Goal: Transaction & Acquisition: Purchase product/service

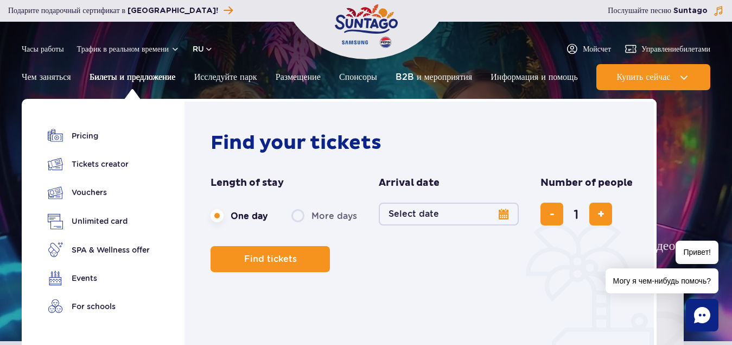
click at [153, 78] on font "Билеты и предложение" at bounding box center [133, 77] width 86 height 10
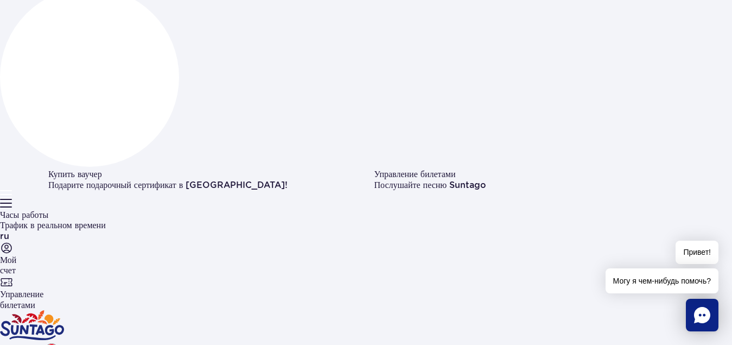
scroll to position [153, 0]
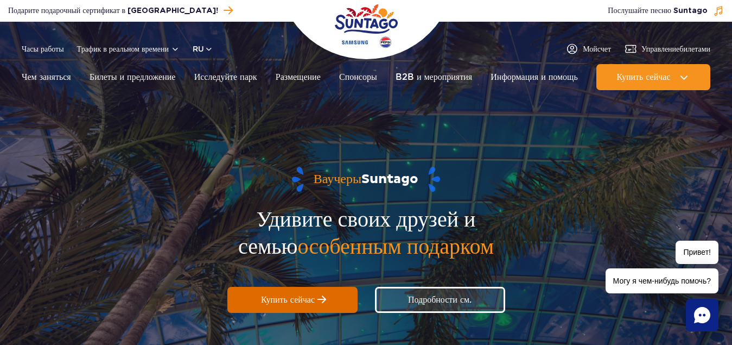
click at [308, 302] on span "Купить сейчас" at bounding box center [288, 299] width 54 height 10
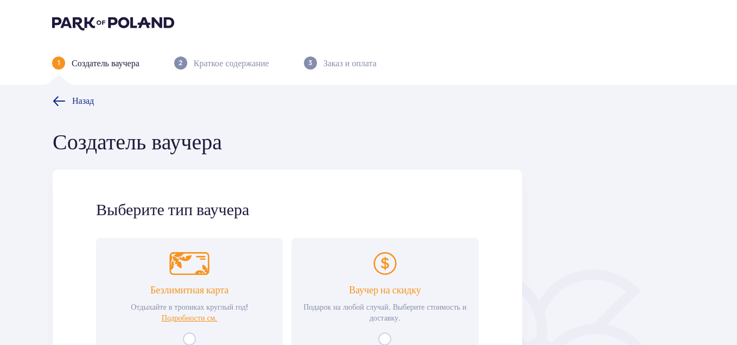
click at [390, 291] on font "Ваучер на скидку" at bounding box center [385, 290] width 72 height 12
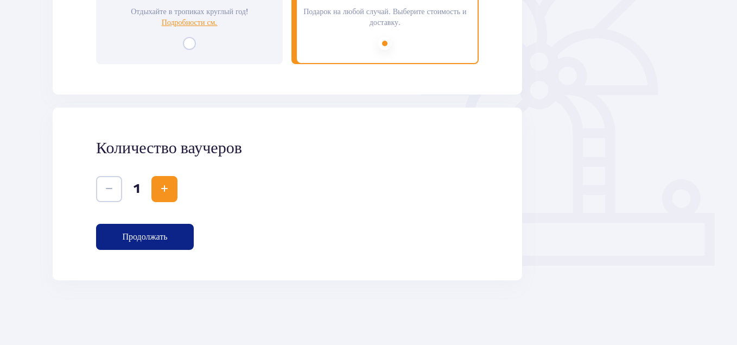
scroll to position [296, 0]
click at [180, 232] on button "Продолжать" at bounding box center [145, 236] width 98 height 26
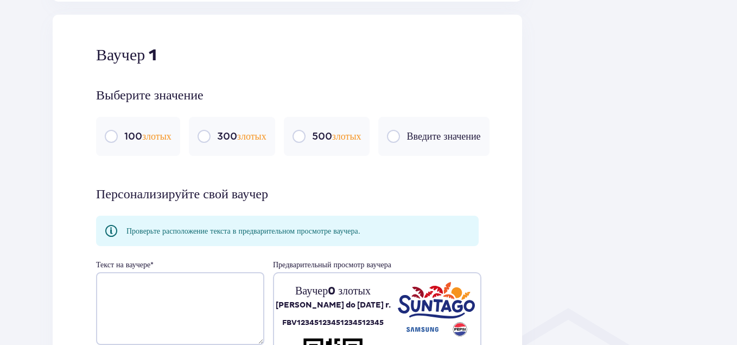
scroll to position [575, 0]
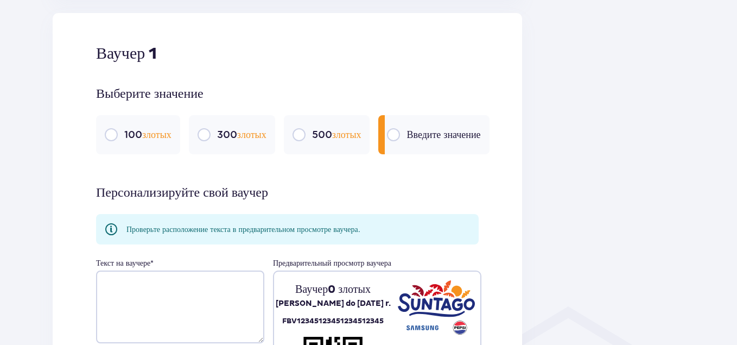
click at [400, 134] on input "radio" at bounding box center [393, 134] width 13 height 13
radio input "true"
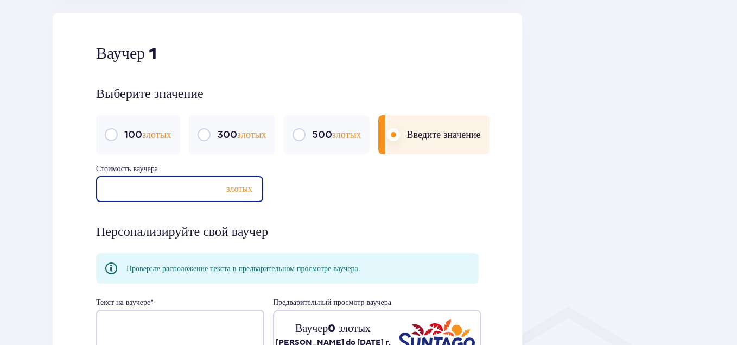
click at [128, 188] on input "Стоимость ваучера" at bounding box center [179, 189] width 167 height 26
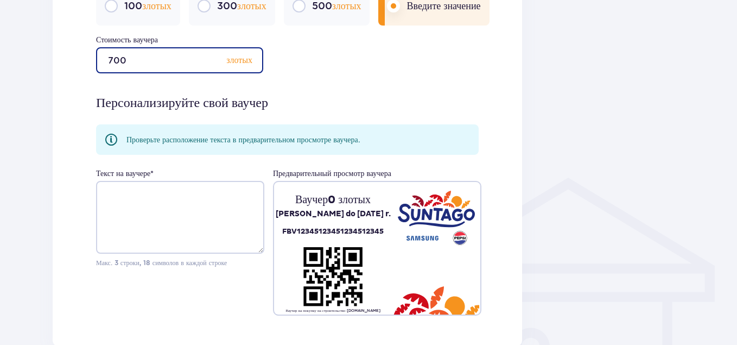
scroll to position [732, 0]
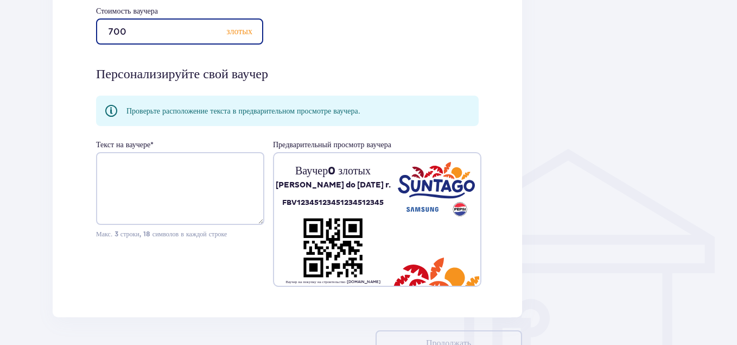
type input "700"
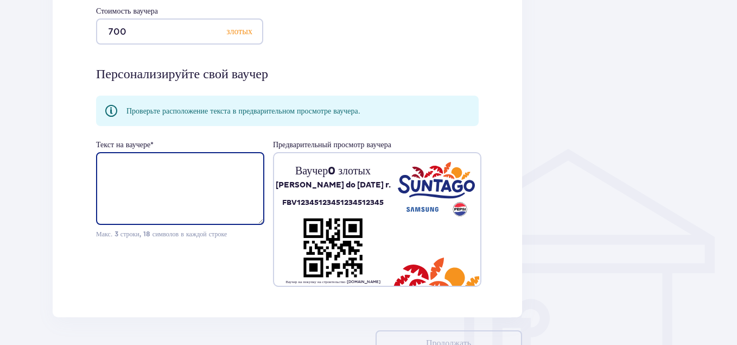
click at [106, 164] on textarea "Текст на ваучере *" at bounding box center [180, 188] width 168 height 73
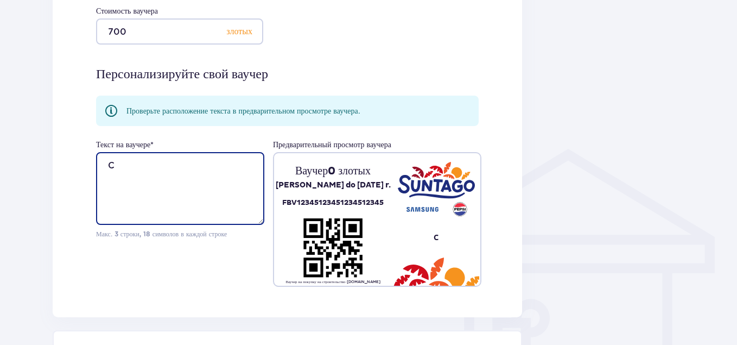
type textarea "C"
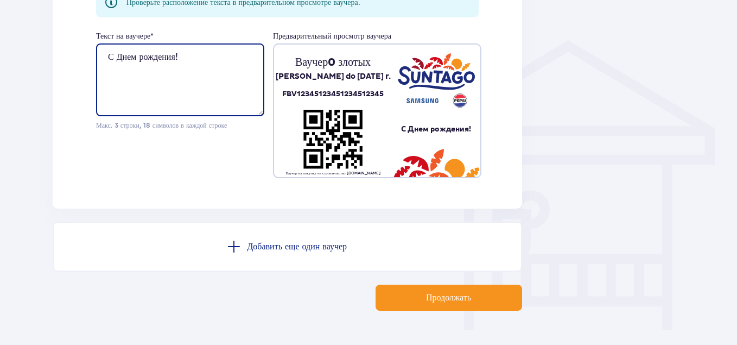
scroll to position [872, 0]
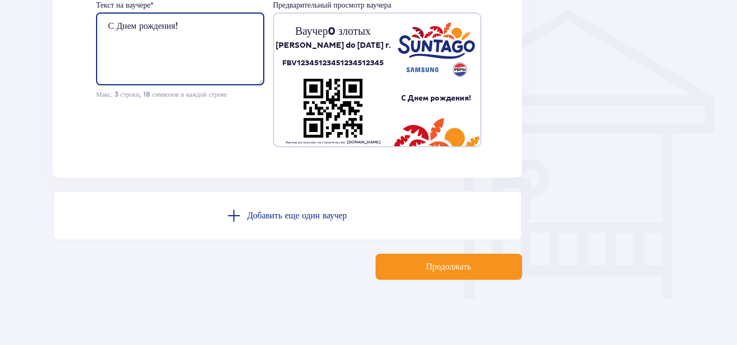
type textarea "С Днем рождения!"
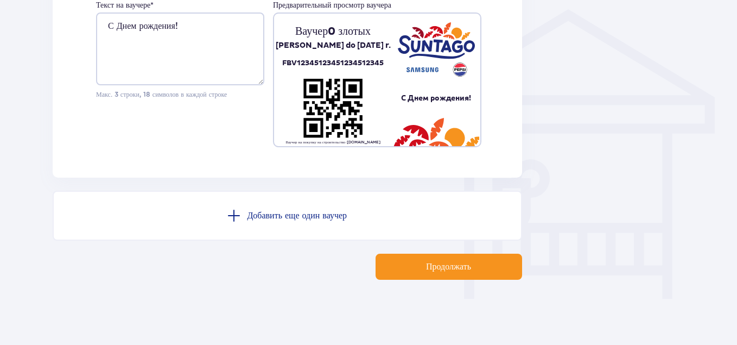
click at [450, 267] on font "Продолжать" at bounding box center [448, 266] width 45 height 9
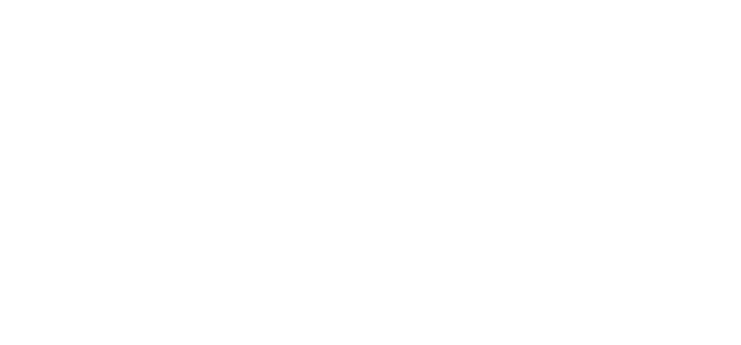
scroll to position [0, 0]
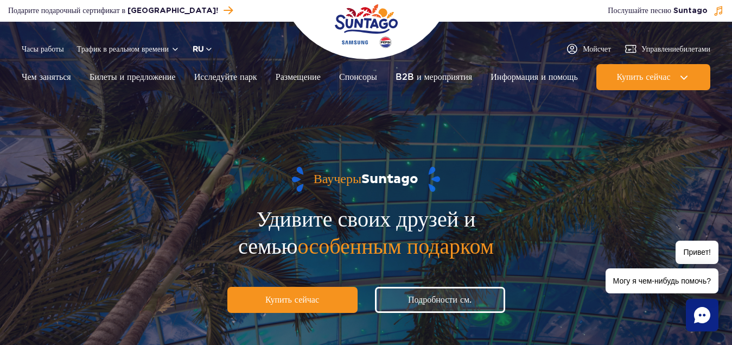
click at [208, 49] on button "ru" at bounding box center [203, 48] width 21 height 11
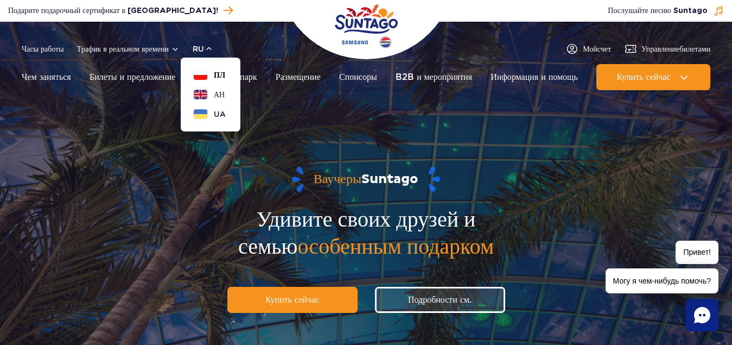
click at [209, 77] on button "ПЛ" at bounding box center [209, 74] width 31 height 11
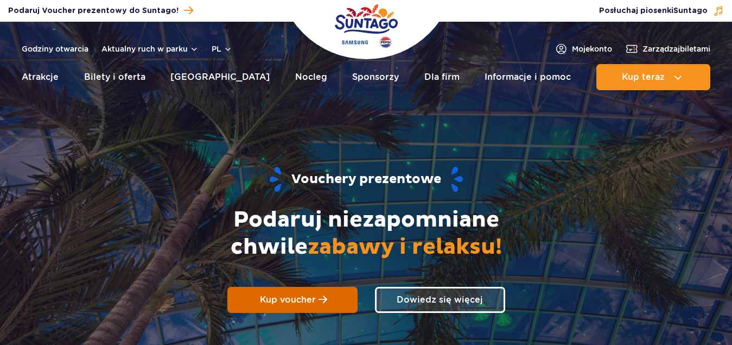
click at [300, 301] on span "Kup voucher" at bounding box center [288, 299] width 56 height 10
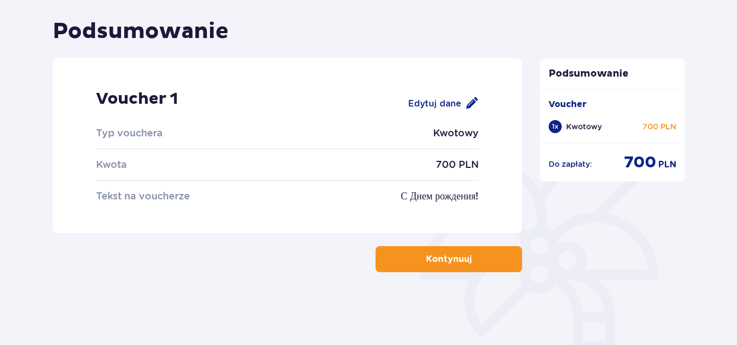
scroll to position [112, 0]
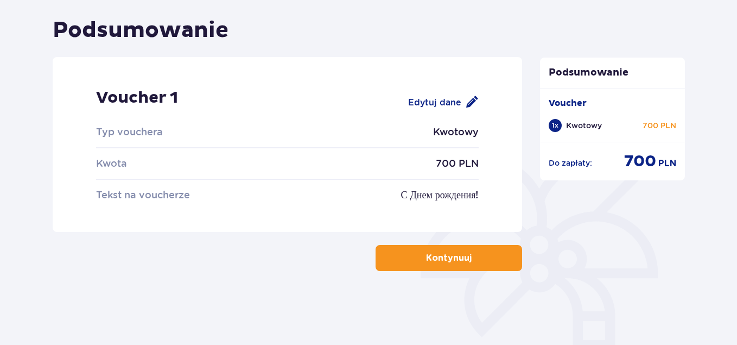
click at [457, 255] on p "Kontynuuj" at bounding box center [449, 258] width 46 height 12
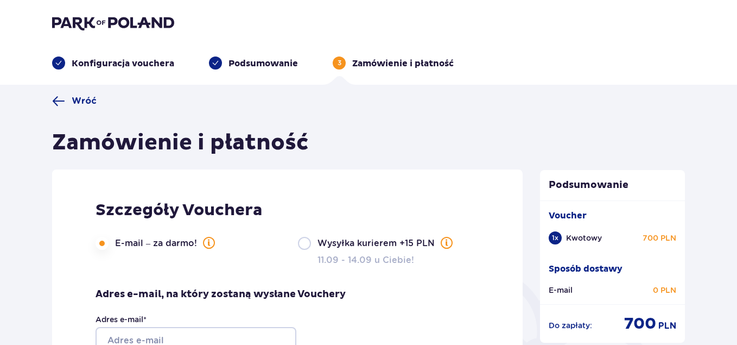
click at [306, 244] on input "Wysyłka kurierem +15 PLN" at bounding box center [304, 243] width 13 height 13
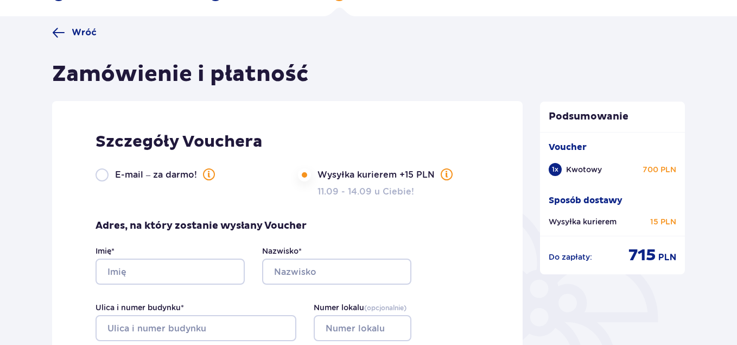
scroll to position [88, 0]
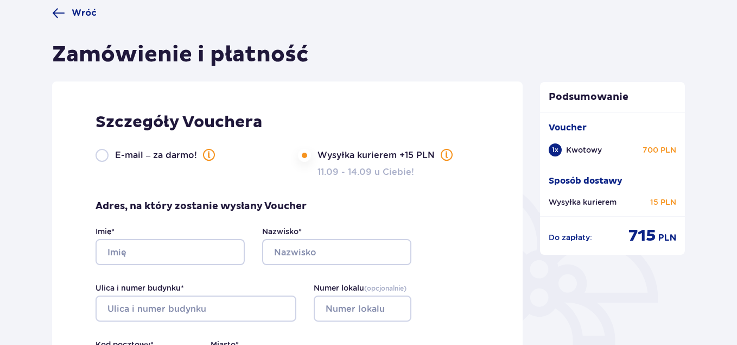
click at [304, 156] on input "Wysyłka kurierem +15 PLN" at bounding box center [304, 155] width 13 height 13
click at [100, 158] on input "E-mail – za darmo!" at bounding box center [101, 155] width 13 height 13
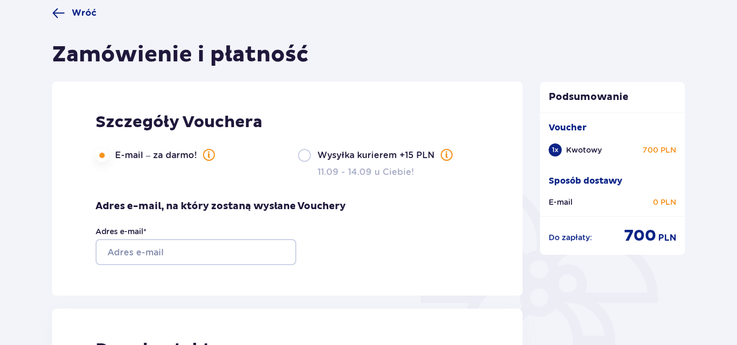
scroll to position [187, 0]
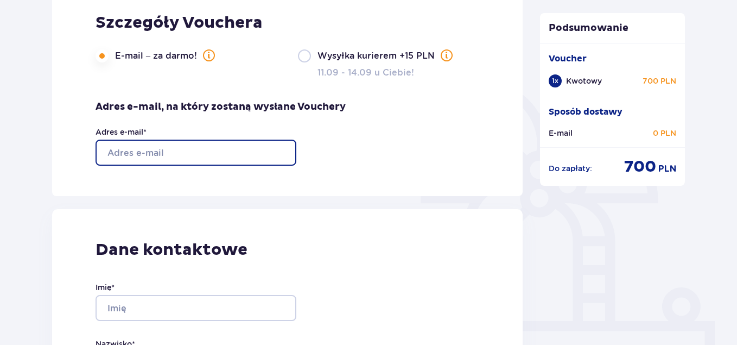
click at [170, 149] on input "Adres e-mail *" at bounding box center [195, 152] width 201 height 26
type input "[EMAIL_ADDRESS][DOMAIN_NAME]"
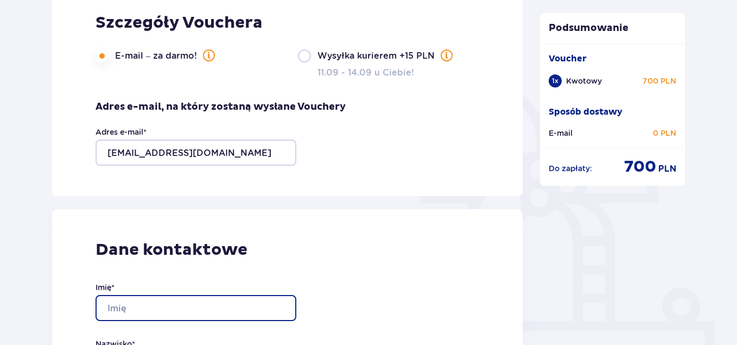
type input "tatsina"
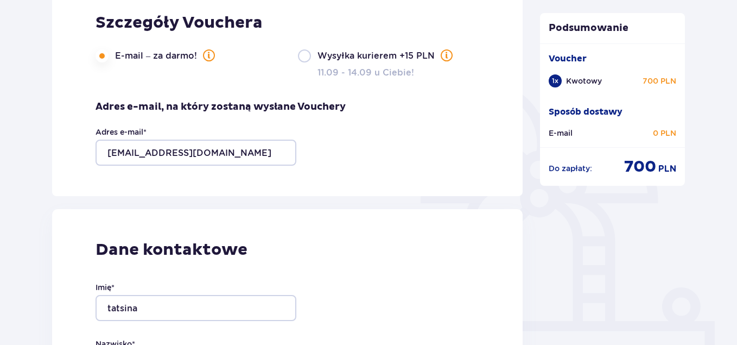
type input "zhytko"
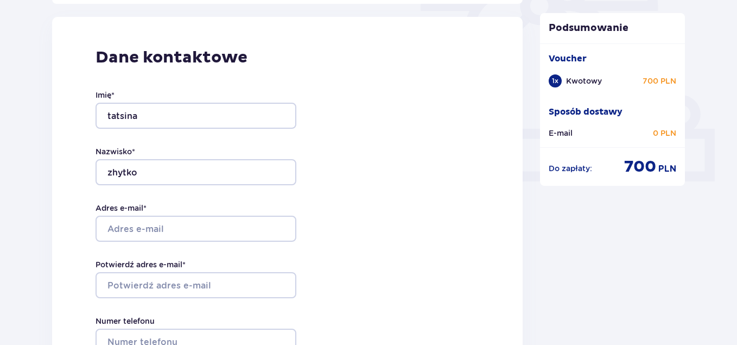
scroll to position [377, 0]
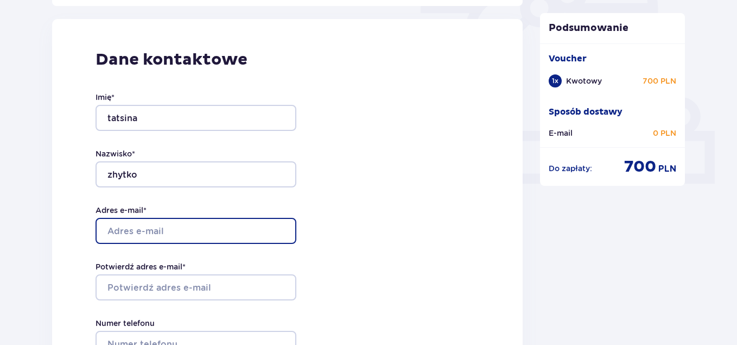
click at [137, 231] on input "Adres e-mail *" at bounding box center [195, 231] width 201 height 26
type input "[EMAIL_ADDRESS][DOMAIN_NAME]"
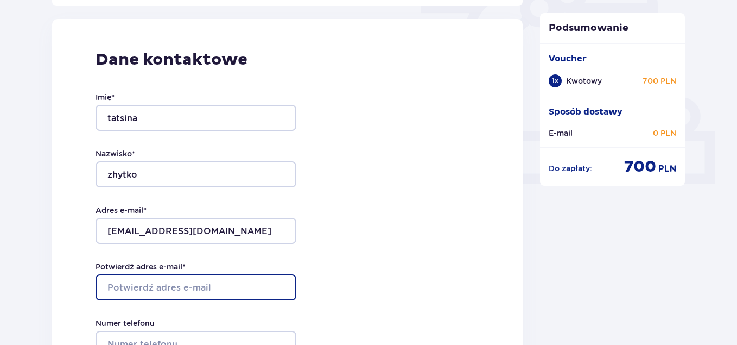
type input "[EMAIL_ADDRESS][DOMAIN_NAME]"
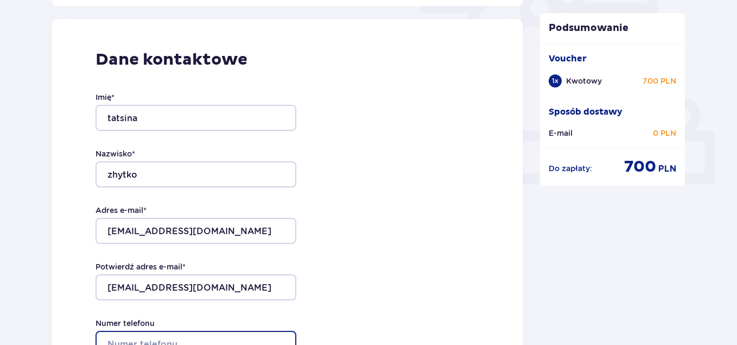
type input "8579974160"
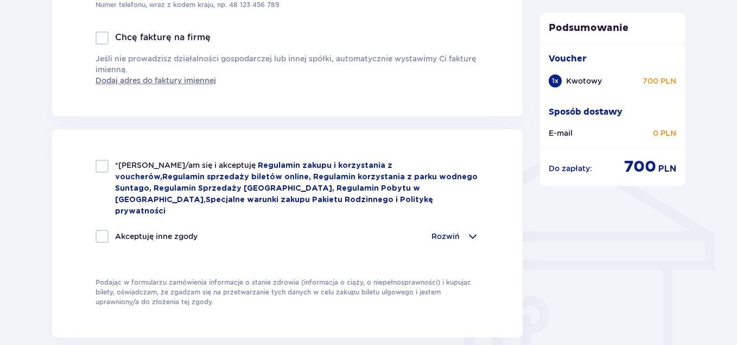
scroll to position [740, 0]
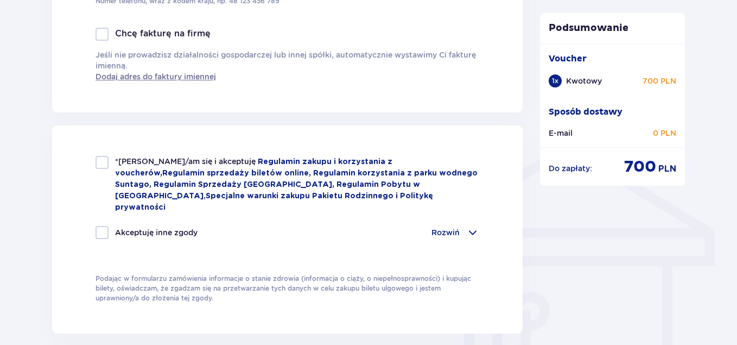
click at [106, 163] on div at bounding box center [101, 162] width 13 height 13
checkbox input "true"
click at [101, 226] on div at bounding box center [101, 232] width 13 height 13
checkbox input "true"
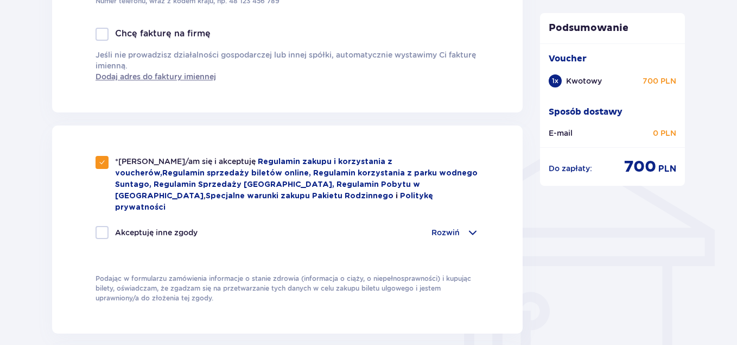
checkbox input "true"
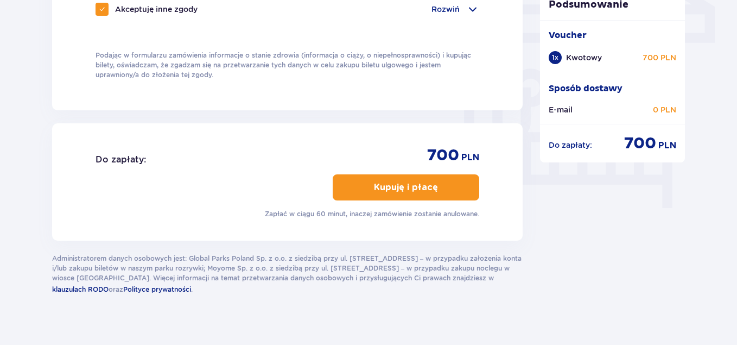
scroll to position [964, 0]
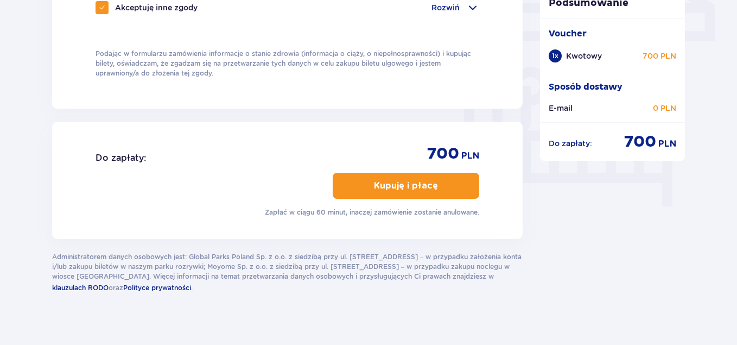
click at [385, 173] on button "Kupuję i płacę" at bounding box center [406, 186] width 146 height 26
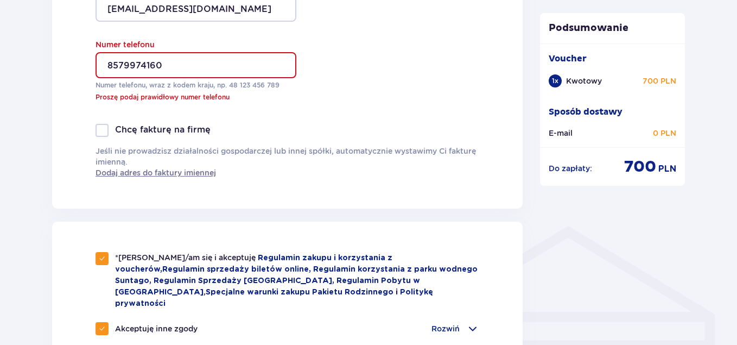
scroll to position [653, 0]
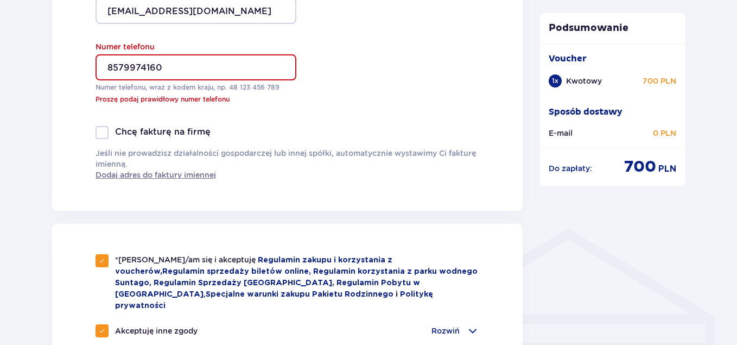
click at [109, 66] on input "8579974160" at bounding box center [195, 67] width 201 height 26
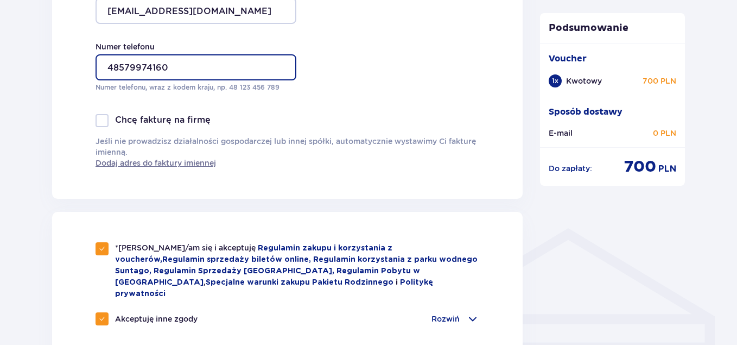
click at [168, 66] on input "48579974160" at bounding box center [195, 67] width 201 height 26
type input "4"
type input "48881675402"
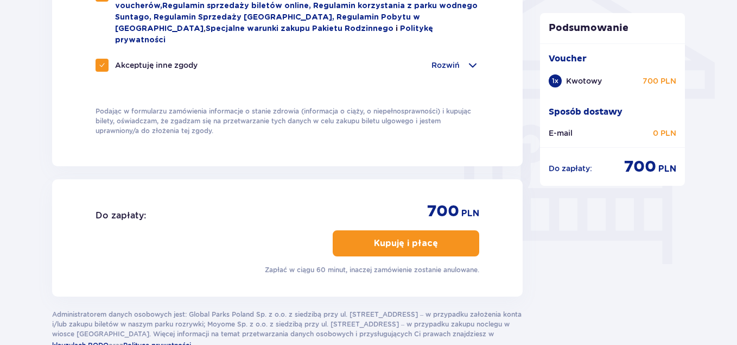
scroll to position [954, 0]
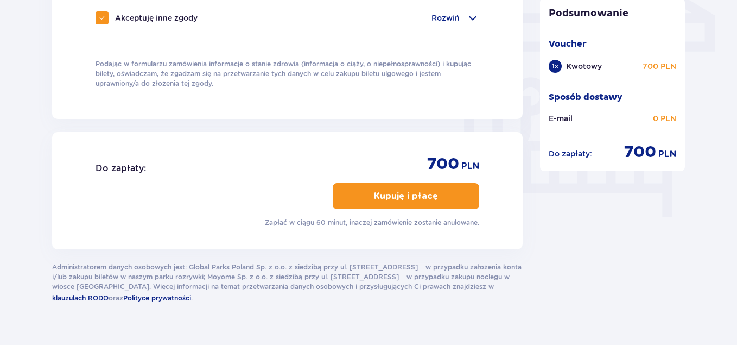
click at [417, 190] on p "Kupuję i płacę" at bounding box center [406, 196] width 64 height 12
